Goal: Task Accomplishment & Management: Complete application form

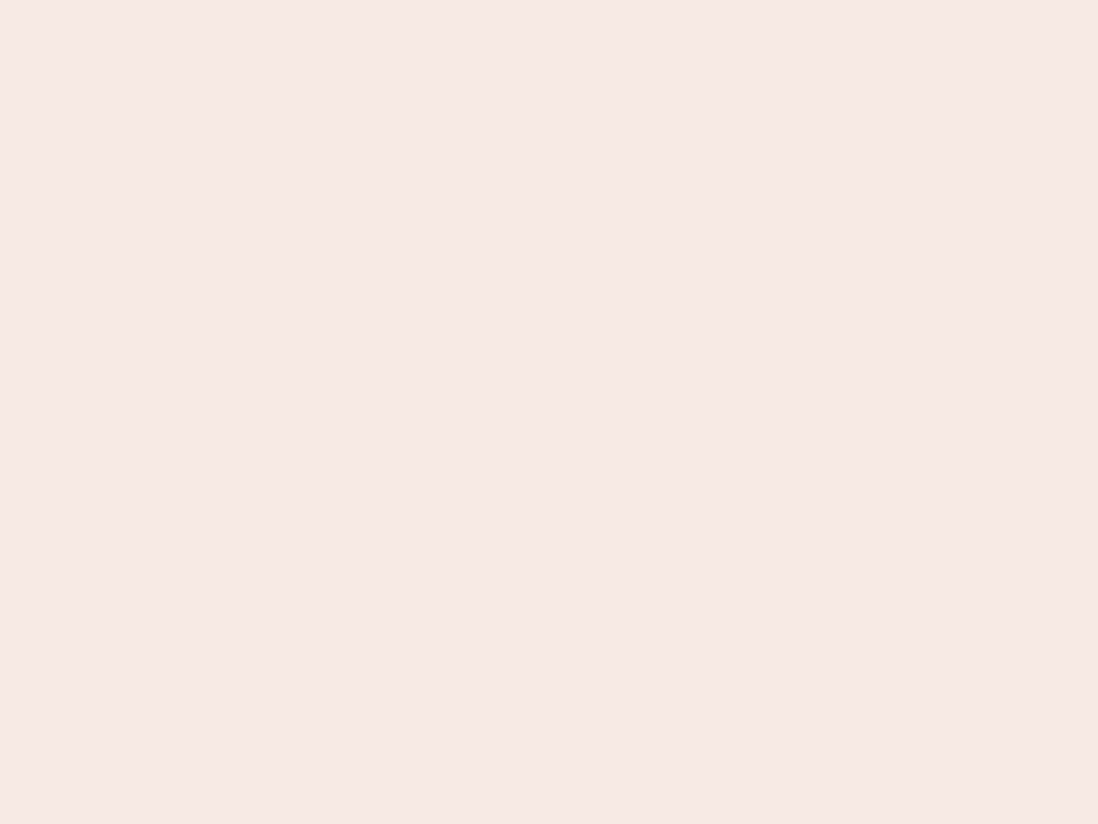
click at [549, 412] on nb-app "Almost there Thank you for registering for Newbook. Your account is under revie…" at bounding box center [549, 412] width 1098 height 824
click at [549, 0] on nb-app "Almost there Thank you for registering for Newbook. Your account is under revie…" at bounding box center [549, 412] width 1098 height 824
click at [587, 0] on nb-app "Almost there Thank you for registering for Newbook. Your account is under revie…" at bounding box center [549, 412] width 1098 height 824
click at [549, 412] on nb-app "Almost there Thank you for registering for Newbook. Your account is under revie…" at bounding box center [549, 412] width 1098 height 824
click at [549, 0] on nb-app "Almost there Thank you for registering for Newbook. Your account is under revie…" at bounding box center [549, 412] width 1098 height 824
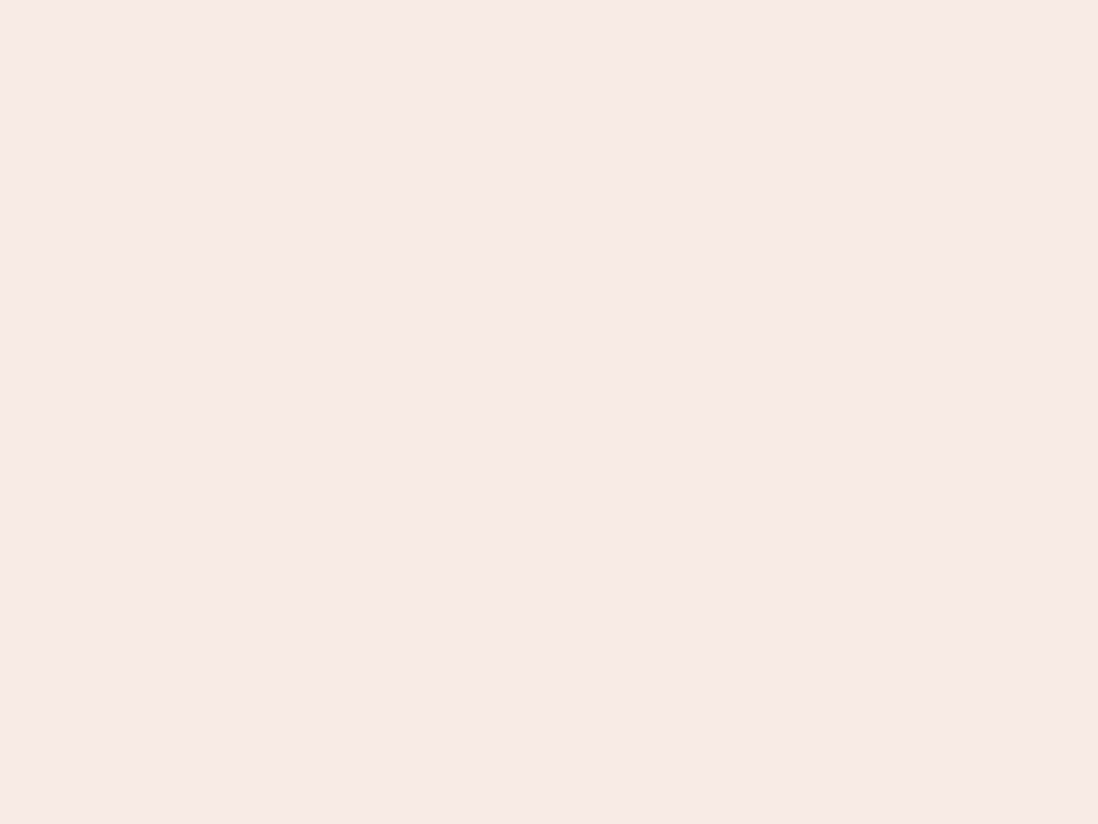
click at [383, 0] on nb-app "Almost there Thank you for registering for Newbook. Your account is under revie…" at bounding box center [549, 412] width 1098 height 824
click at [549, 412] on nb-app "Almost there Thank you for registering for Newbook. Your account is under revie…" at bounding box center [549, 412] width 1098 height 824
click at [549, 0] on nb-app "Almost there Thank you for registering for Newbook. Your account is under revie…" at bounding box center [549, 412] width 1098 height 824
click at [383, 0] on nb-app "Almost there Thank you for registering for Newbook. Your account is under revie…" at bounding box center [549, 412] width 1098 height 824
click at [549, 412] on nb-app "Almost there Thank you for registering for Newbook. Your account is under revie…" at bounding box center [549, 412] width 1098 height 824
